Goal: Transaction & Acquisition: Download file/media

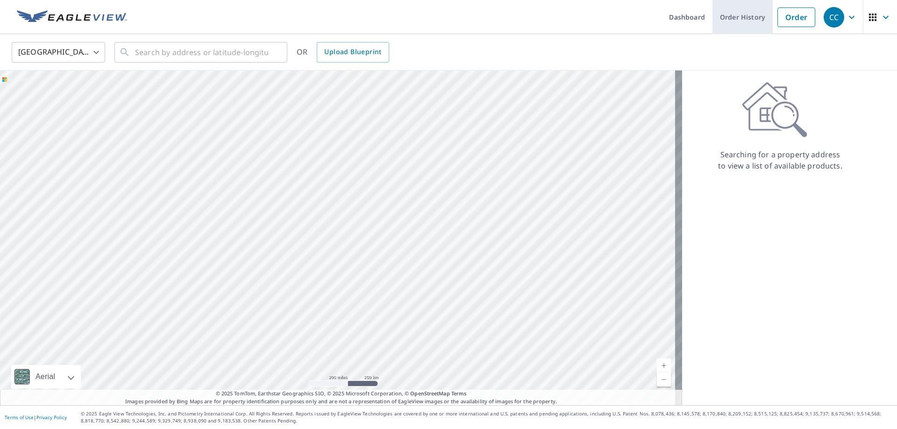
click at [725, 17] on link "Order History" at bounding box center [742, 17] width 60 height 34
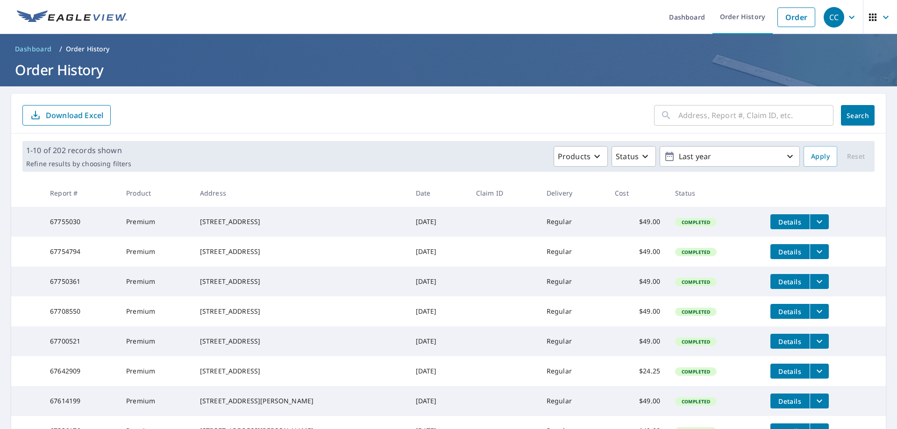
click at [668, 115] on div "​" at bounding box center [743, 115] width 179 height 21
click at [772, 156] on p "Last year" at bounding box center [729, 157] width 109 height 16
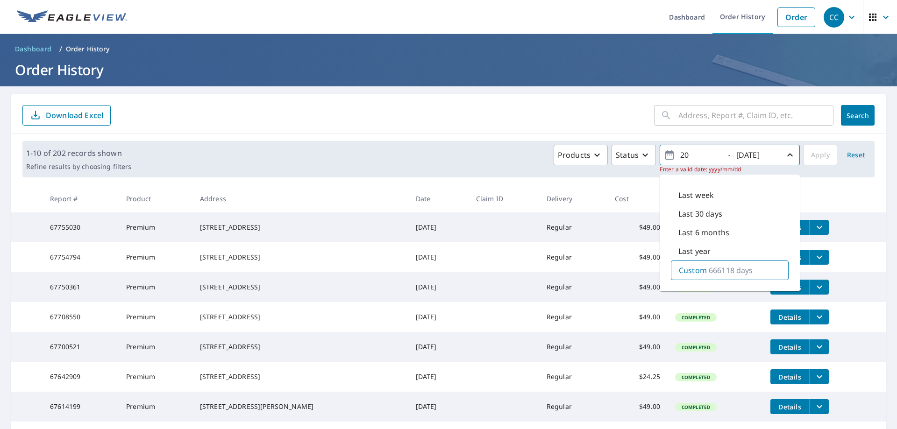
type input "2"
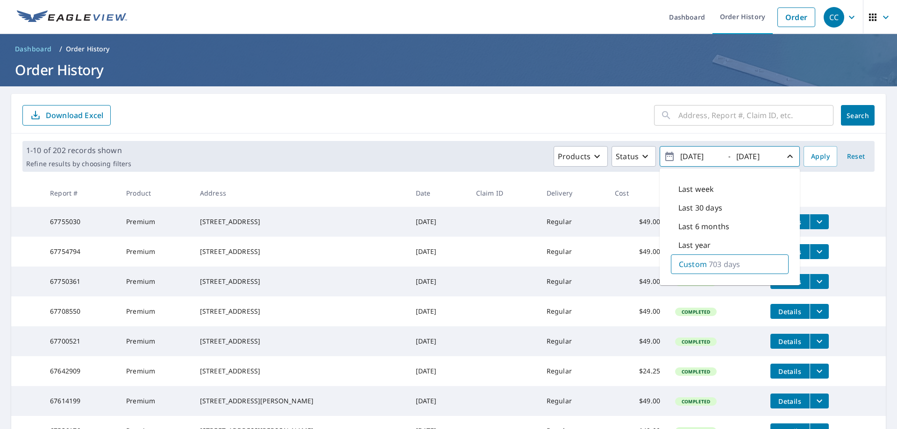
type input "[DATE]"
click at [742, 154] on input "[DATE]" at bounding box center [756, 156] width 46 height 15
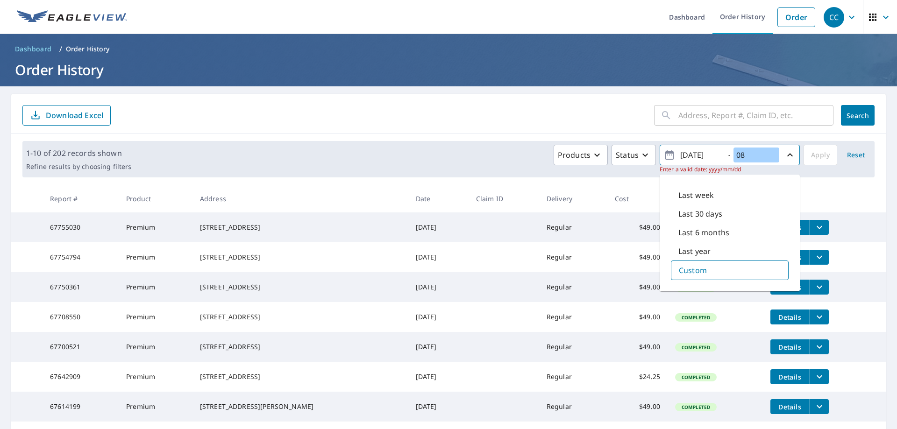
type input "8"
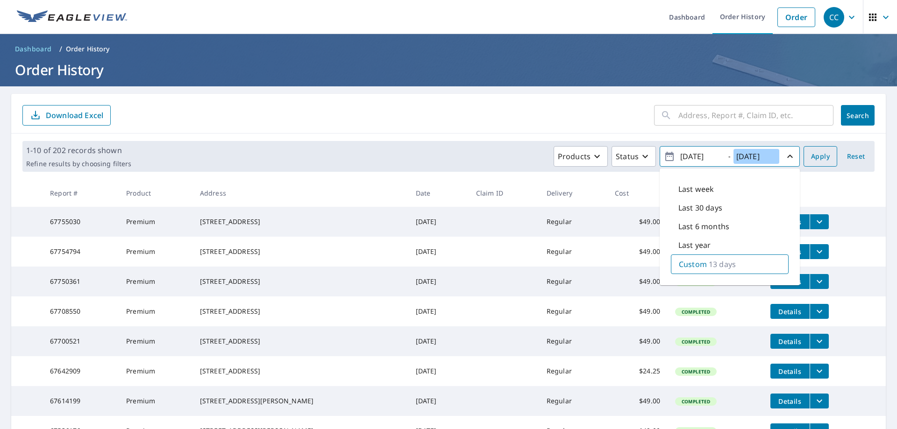
type input "[DATE]"
click at [811, 156] on span "Apply" at bounding box center [820, 157] width 19 height 12
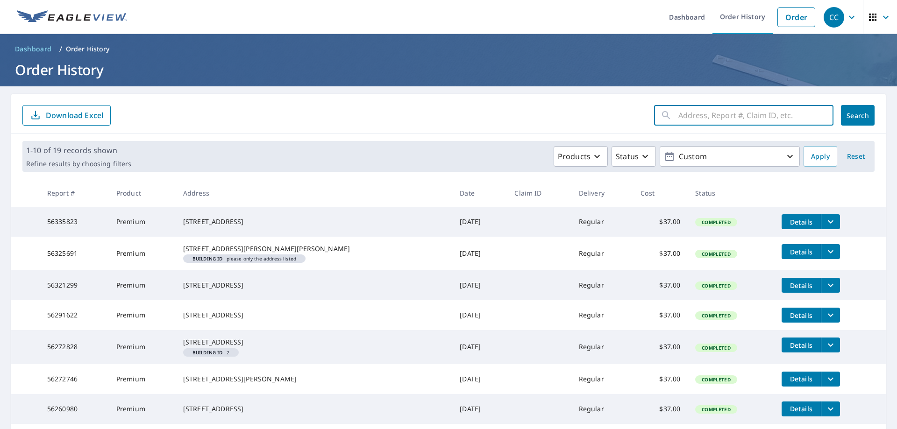
click at [687, 110] on input "text" at bounding box center [755, 115] width 155 height 26
type input "700 camberly"
click button "Search" at bounding box center [858, 115] width 34 height 21
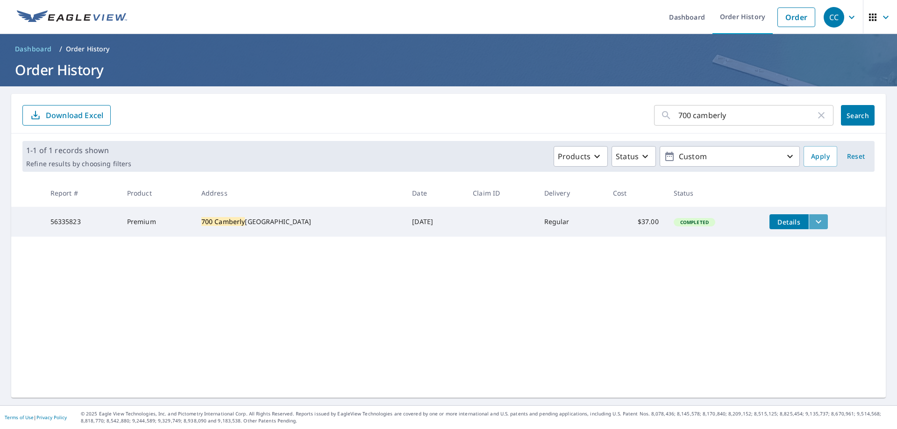
click at [813, 223] on icon "filesDropdownBtn-56335823" at bounding box center [818, 221] width 11 height 11
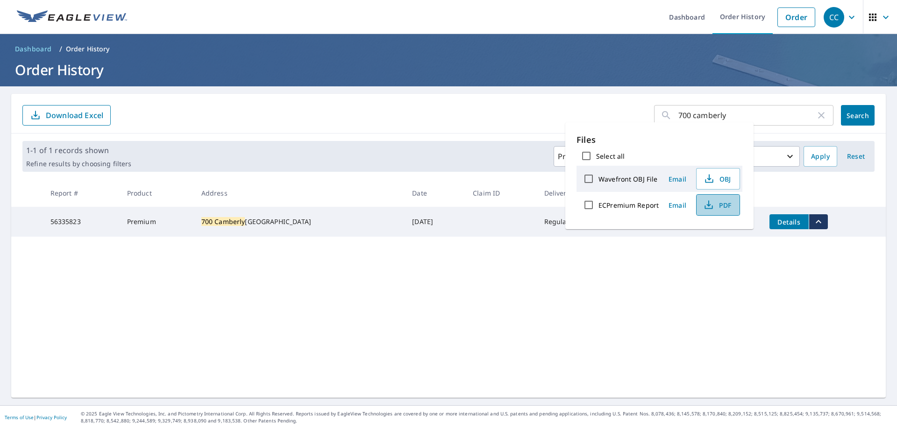
click at [716, 205] on span "PDF" at bounding box center [717, 204] width 30 height 11
click at [594, 323] on div "700 camberly ​ Search Download Excel 1-1 of 1 records shown Refine results by c…" at bounding box center [448, 246] width 875 height 304
